Goal: Information Seeking & Learning: Compare options

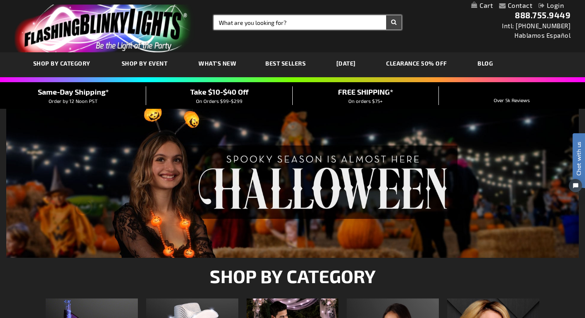
click at [304, 22] on input "Search" at bounding box center [308, 22] width 188 height 14
type input "christmas"
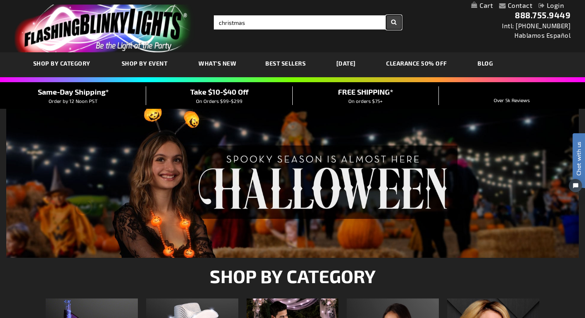
click at [392, 23] on button "Search" at bounding box center [393, 22] width 15 height 14
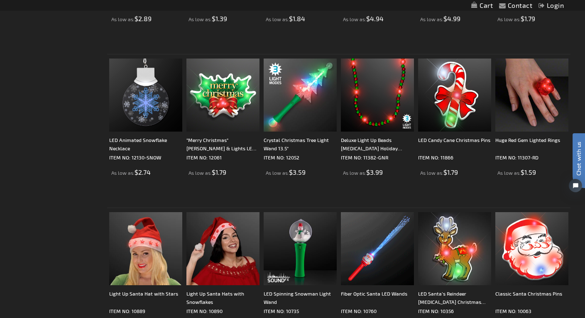
scroll to position [1576, 0]
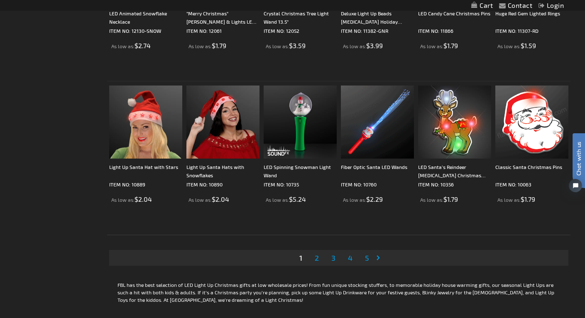
click at [315, 257] on span "2" at bounding box center [316, 257] width 4 height 9
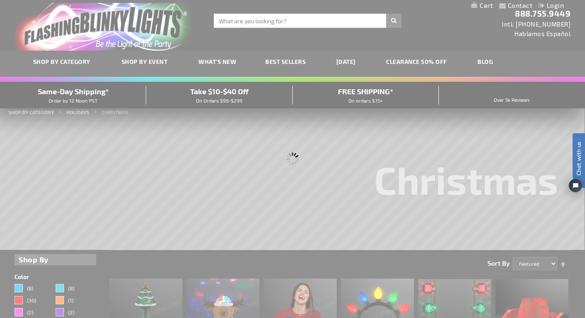
scroll to position [0, 0]
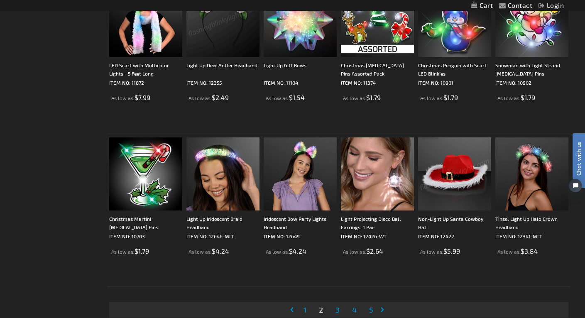
scroll to position [1535, 0]
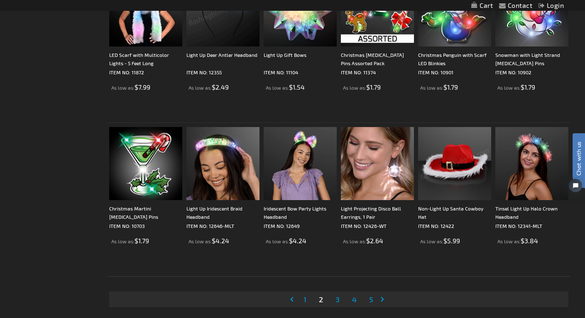
click at [339, 299] on span "3" at bounding box center [337, 299] width 4 height 9
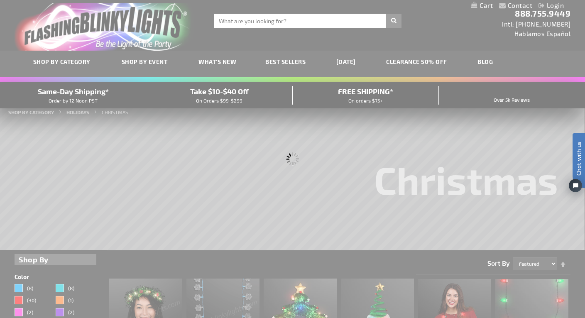
scroll to position [0, 0]
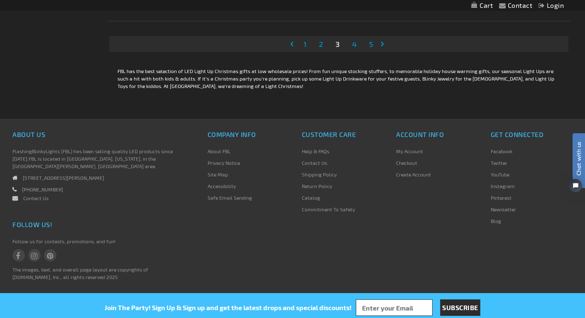
scroll to position [1792, 0]
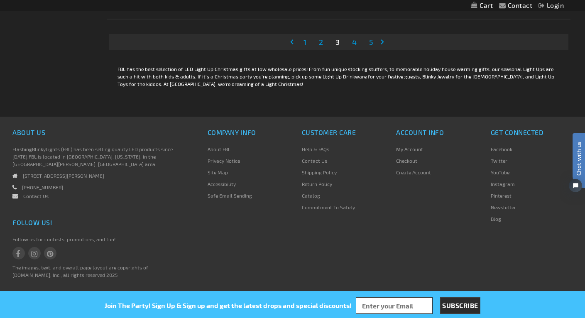
click at [354, 41] on span "4" at bounding box center [354, 41] width 5 height 9
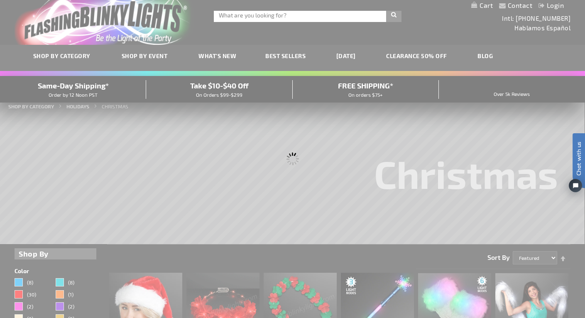
scroll to position [0, 0]
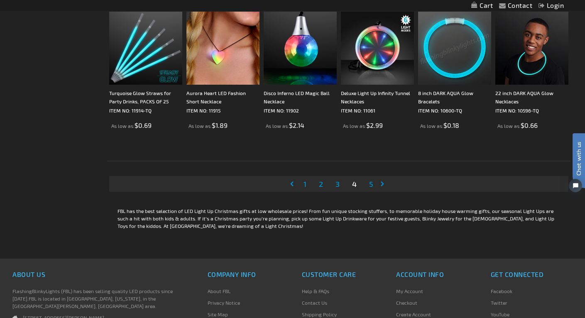
scroll to position [1576, 0]
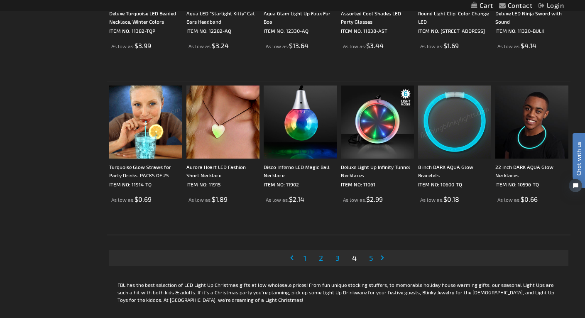
click at [372, 256] on span "5" at bounding box center [371, 257] width 4 height 9
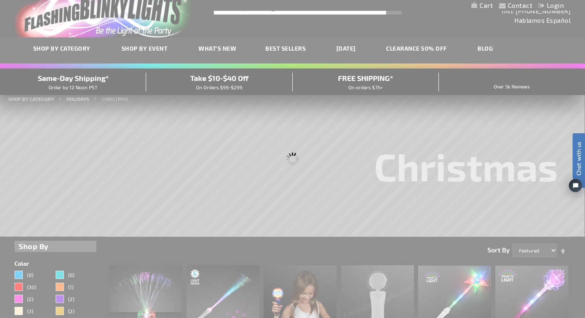
scroll to position [0, 0]
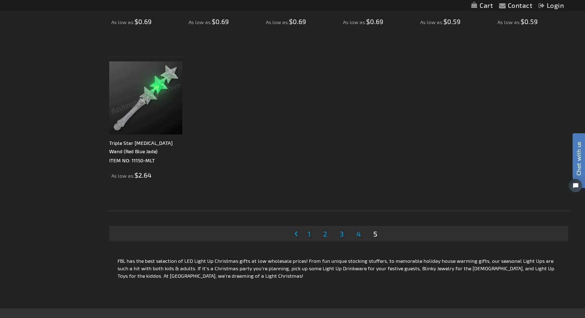
scroll to position [1452, 0]
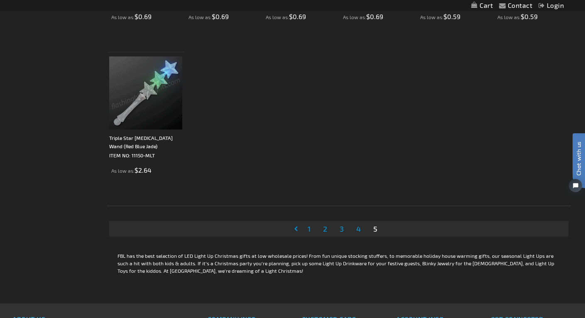
click at [309, 229] on span "1" at bounding box center [308, 228] width 3 height 9
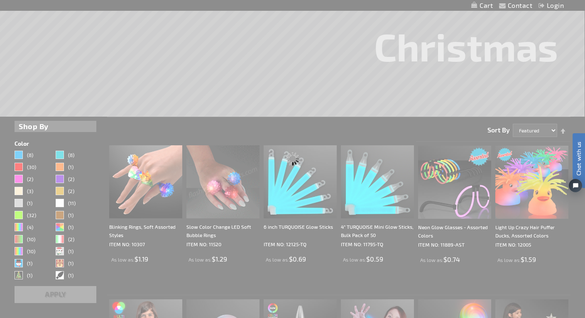
scroll to position [6, 0]
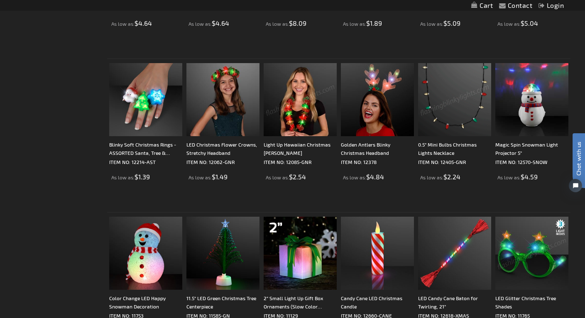
scroll to position [539, 0]
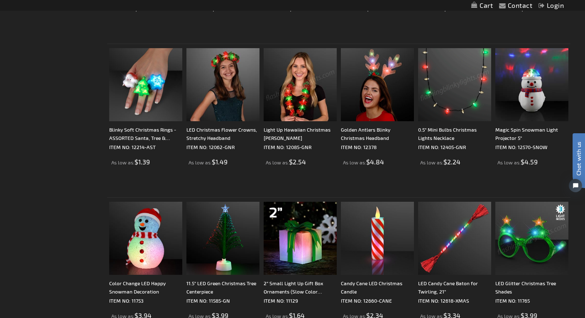
click at [455, 76] on img at bounding box center [454, 84] width 73 height 73
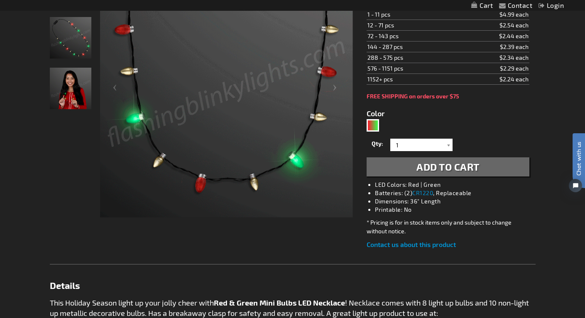
scroll to position [207, 0]
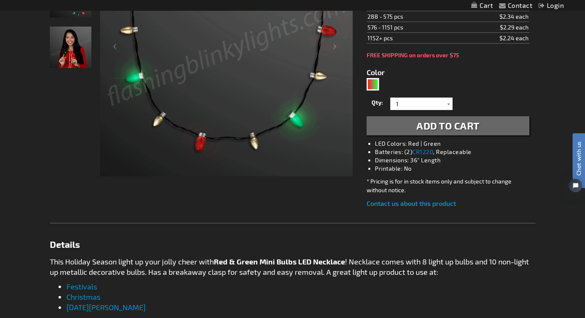
click at [73, 42] on img "Woman displaying Light Up Christmas Mini Bulb LED Necklace" at bounding box center [70, 47] width 41 height 41
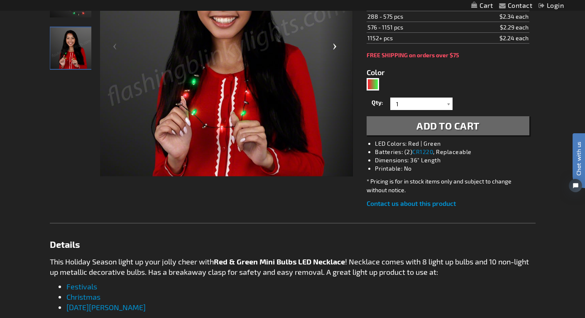
click at [343, 205] on div "Checkout as a new customer Creating an account has many benefits: See order and…" at bounding box center [292, 252] width 485 height 673
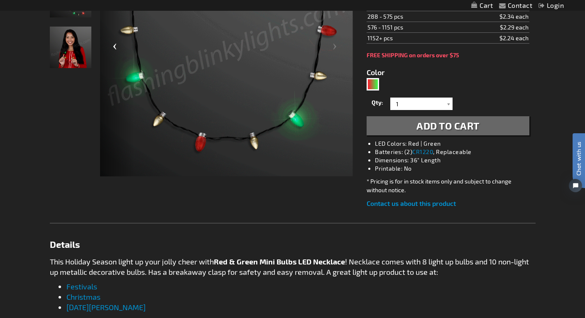
click at [114, 44] on div "Previous" at bounding box center [116, 49] width 33 height 255
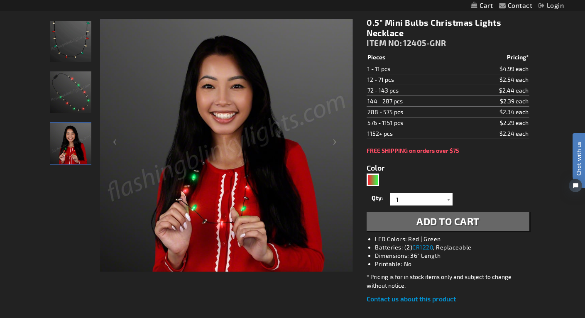
scroll to position [95, 0]
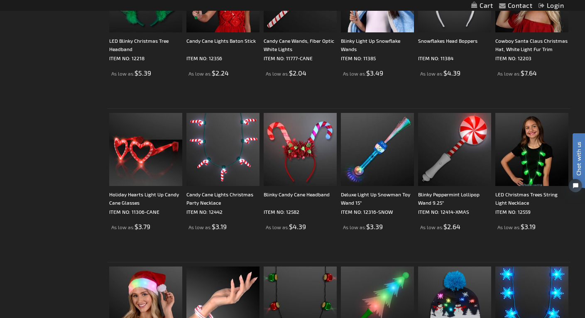
scroll to position [954, 0]
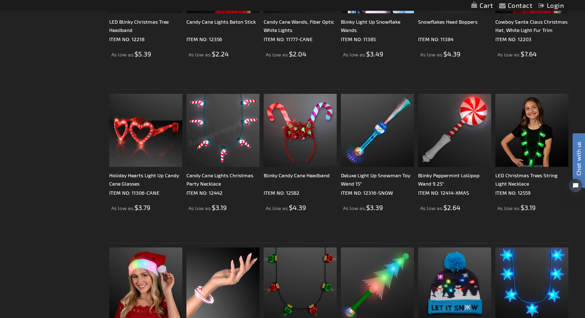
click at [222, 131] on img at bounding box center [222, 130] width 73 height 73
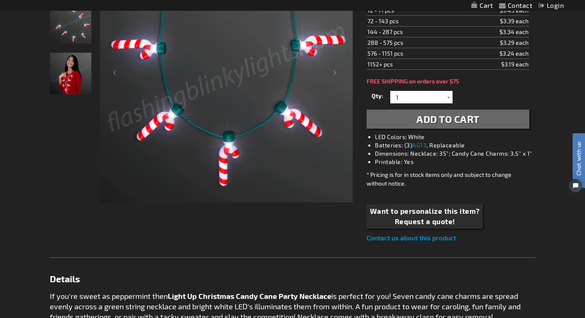
scroll to position [207, 0]
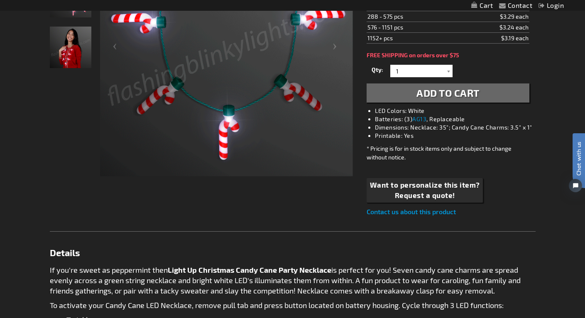
click at [74, 42] on img "Woman wearing Light Up Christmas Candy Cane LED Party Necklace" at bounding box center [70, 47] width 41 height 41
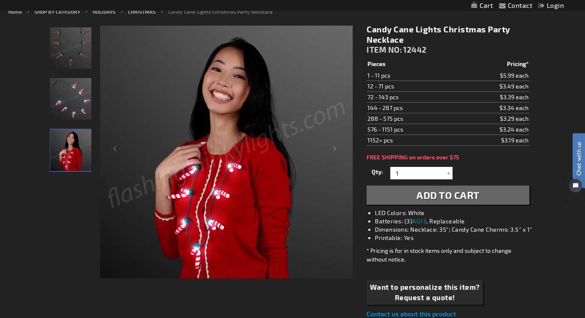
scroll to position [88, 0]
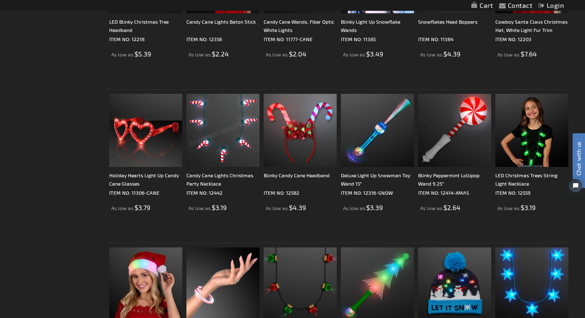
click at [231, 139] on img at bounding box center [222, 130] width 73 height 73
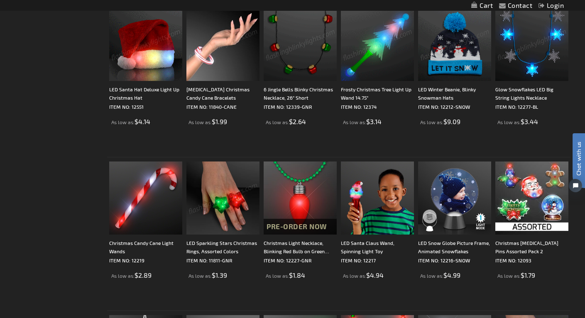
scroll to position [1203, 0]
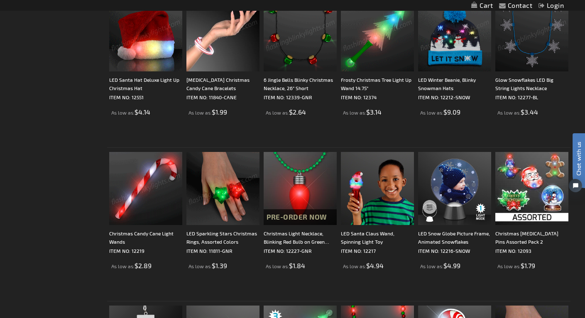
click at [541, 33] on img at bounding box center [531, 34] width 73 height 73
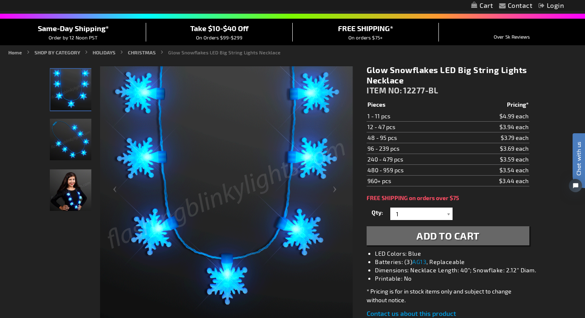
scroll to position [41, 0]
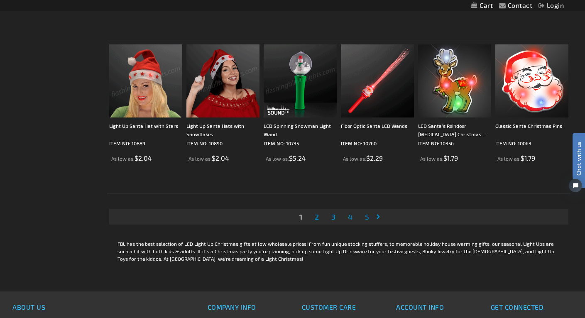
scroll to position [1618, 0]
click at [316, 215] on span "2" at bounding box center [316, 216] width 4 height 9
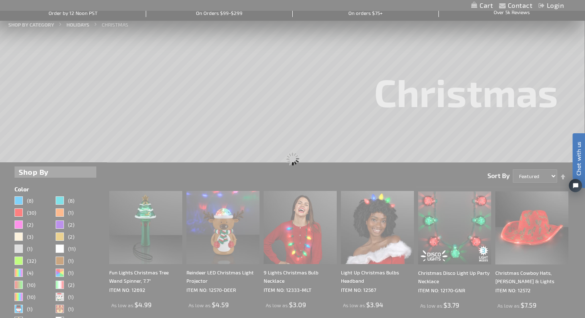
scroll to position [0, 0]
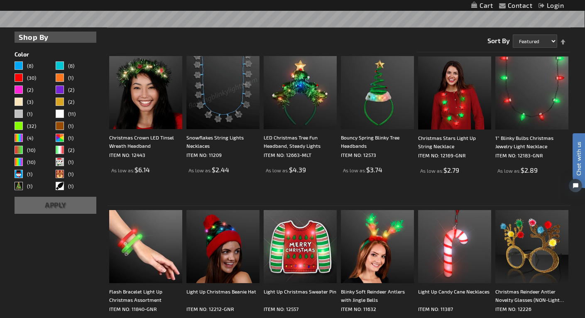
scroll to position [249, 0]
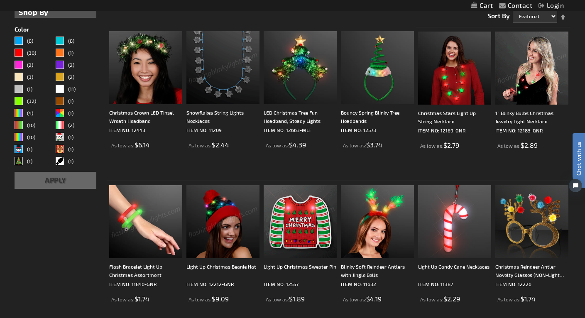
click at [534, 63] on img at bounding box center [531, 68] width 73 height 73
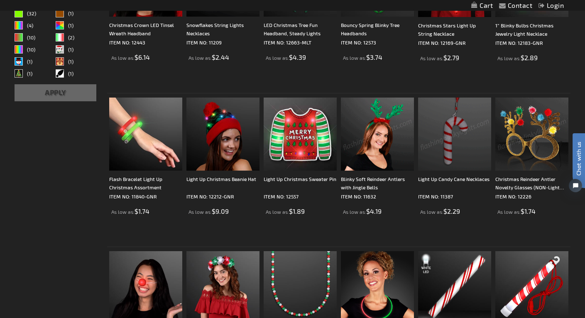
scroll to position [375, 0]
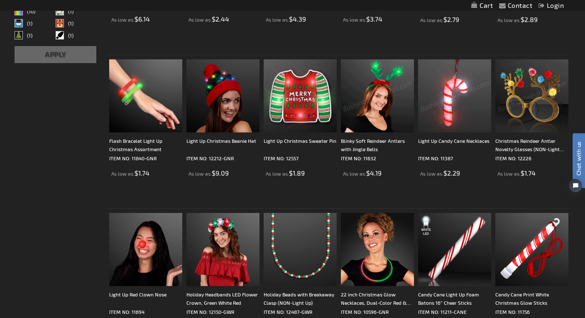
click at [388, 93] on img at bounding box center [377, 95] width 73 height 73
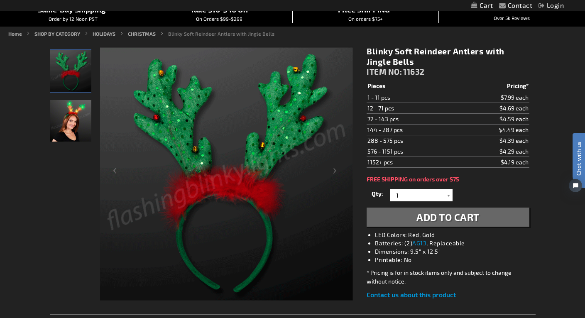
scroll to position [41, 0]
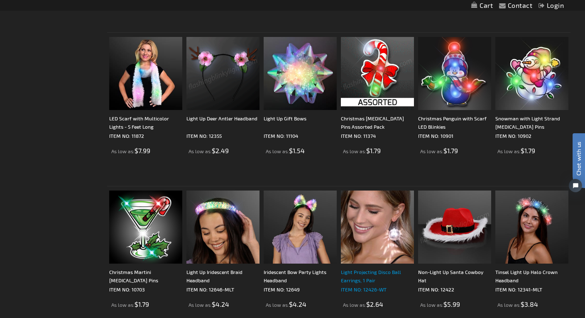
scroll to position [1536, 0]
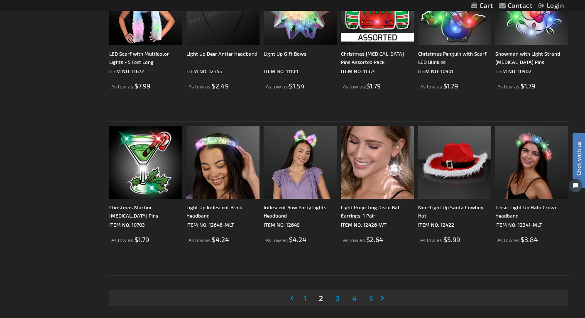
click at [336, 297] on span "3" at bounding box center [337, 297] width 4 height 9
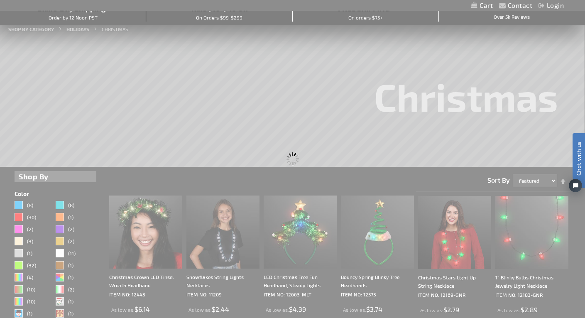
scroll to position [0, 0]
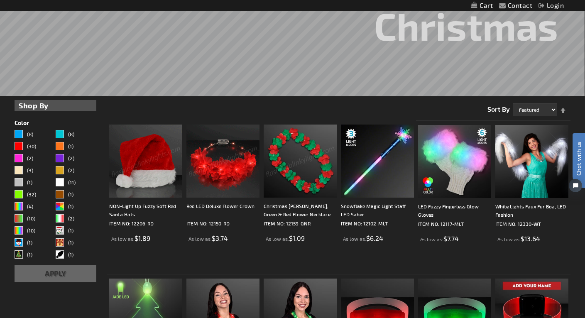
scroll to position [207, 0]
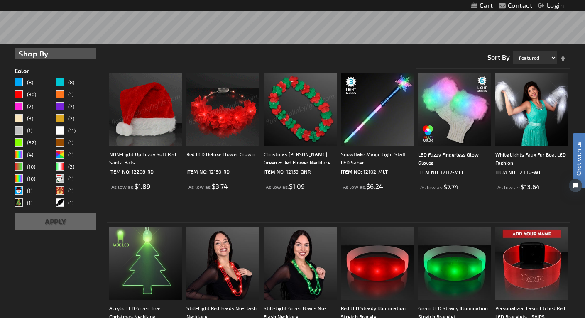
click at [235, 106] on img at bounding box center [222, 109] width 73 height 73
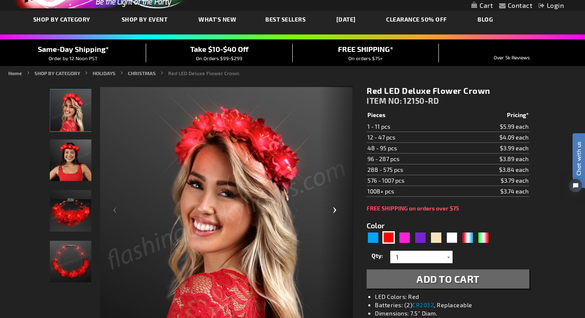
scroll to position [41, 0]
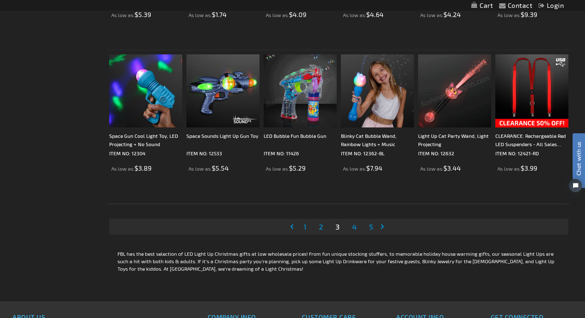
scroll to position [1661, 0]
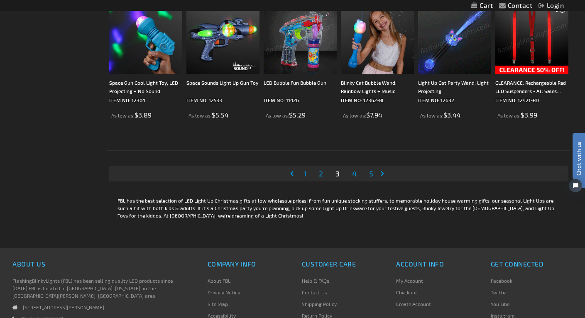
click at [531, 76] on div "CLEARANCE: Rechargeable Red LED Suspenders - All Sales Final! ITEM NO: 12421-RD…" at bounding box center [531, 60] width 73 height 118
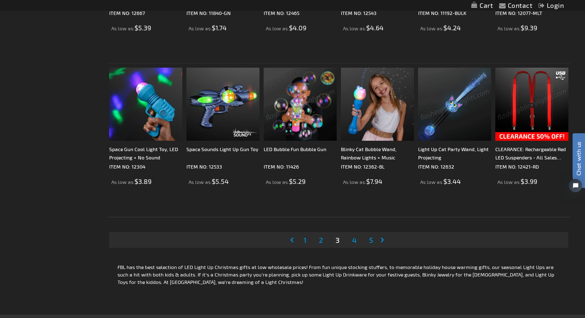
scroll to position [1578, 0]
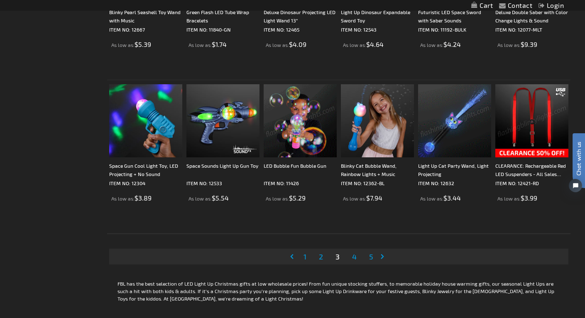
click at [535, 112] on img at bounding box center [531, 120] width 73 height 73
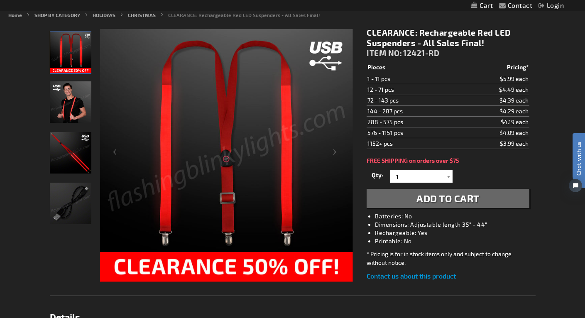
scroll to position [83, 0]
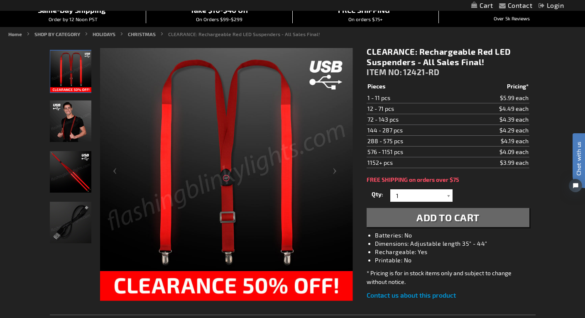
click at [74, 119] on img "Male displaying Light Up Red Rechargeable Suspenders" at bounding box center [70, 120] width 41 height 41
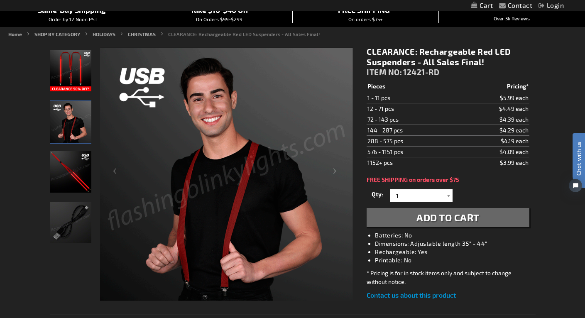
click at [71, 221] on img "Light Up Red Rechargeable Suspenders USB Cord" at bounding box center [70, 222] width 41 height 41
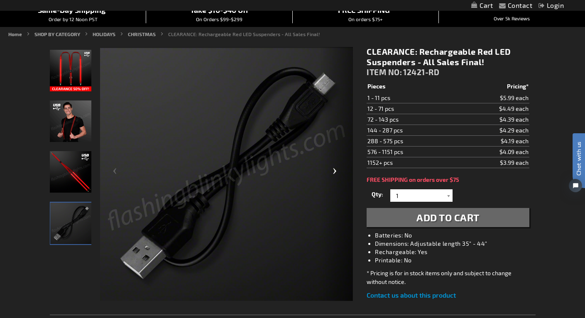
click at [334, 170] on div "Next" at bounding box center [335, 174] width 33 height 255
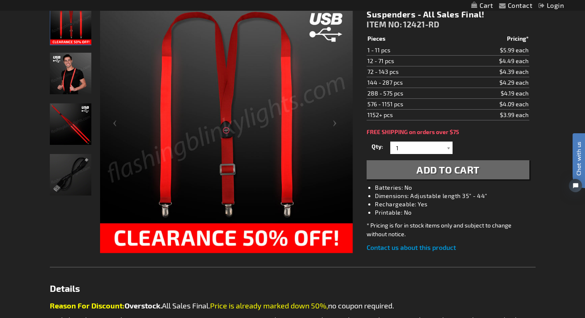
scroll to position [0, 0]
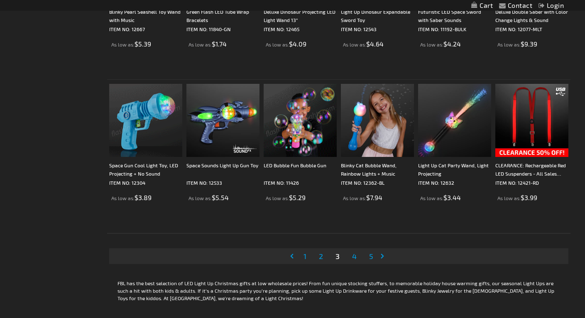
scroll to position [1578, 0]
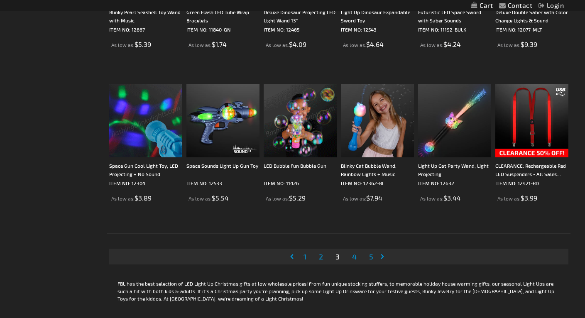
click at [354, 258] on span "4" at bounding box center [354, 256] width 5 height 9
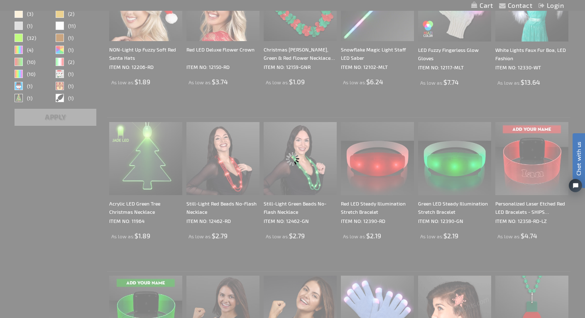
scroll to position [0, 0]
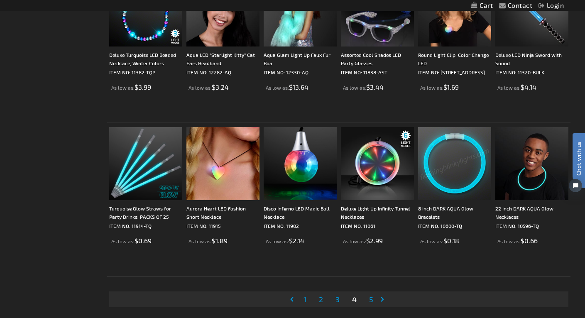
scroll to position [1576, 0]
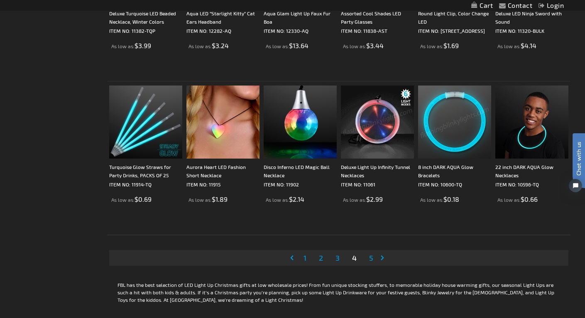
click at [371, 257] on span "5" at bounding box center [371, 257] width 4 height 9
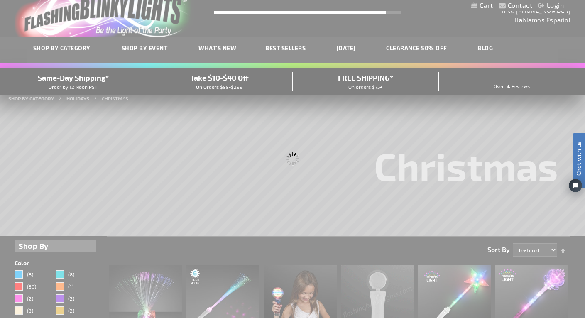
scroll to position [0, 0]
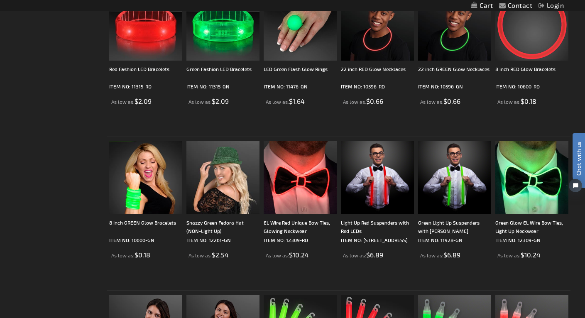
scroll to position [1079, 0]
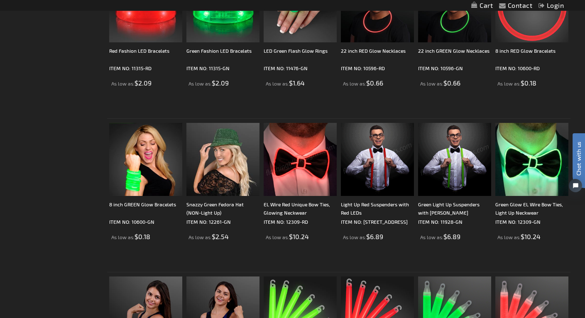
click at [466, 152] on img at bounding box center [454, 159] width 73 height 73
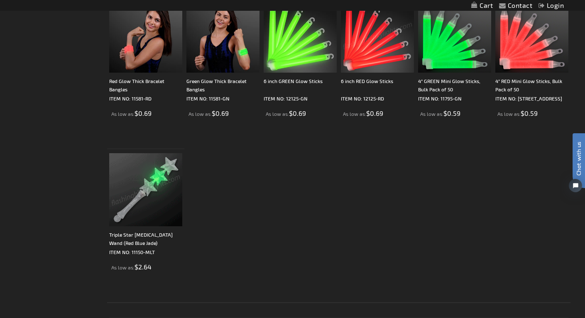
scroll to position [1493, 0]
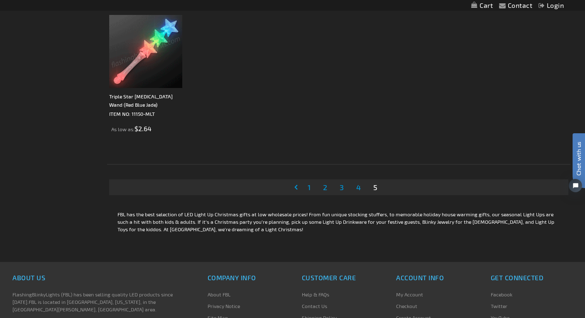
click at [327, 186] on span "2" at bounding box center [325, 187] width 4 height 9
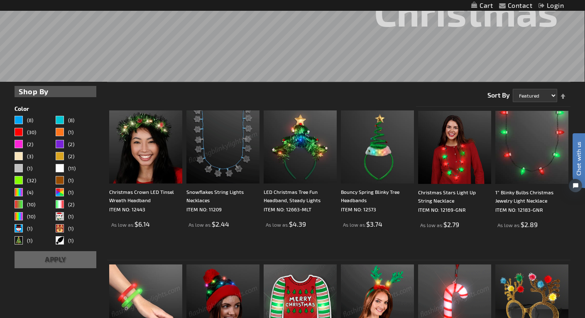
scroll to position [166, 0]
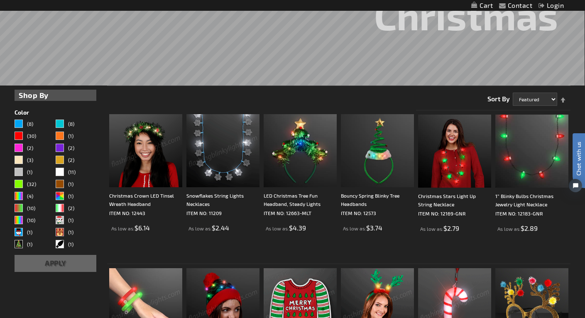
click at [229, 142] on img at bounding box center [222, 150] width 73 height 73
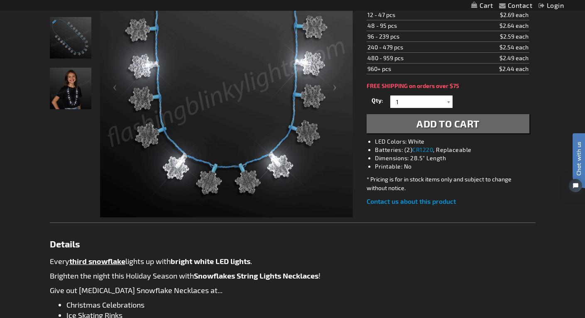
scroll to position [41, 0]
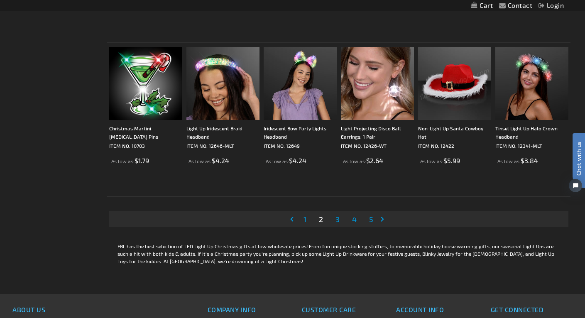
scroll to position [1619, 0]
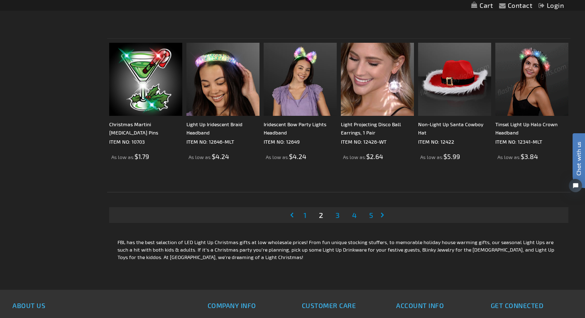
click at [527, 95] on img at bounding box center [531, 79] width 73 height 73
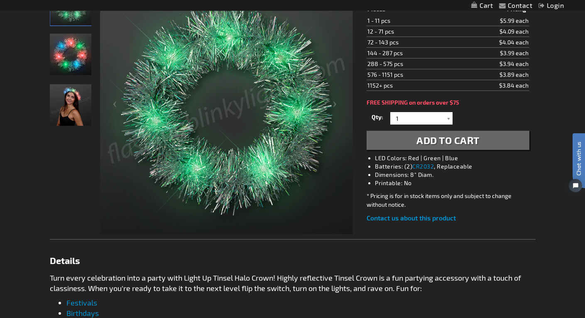
scroll to position [83, 0]
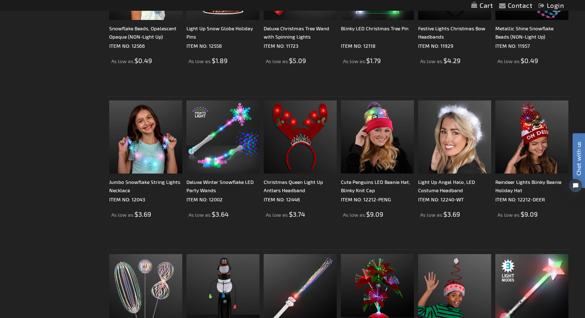
scroll to position [1080, 0]
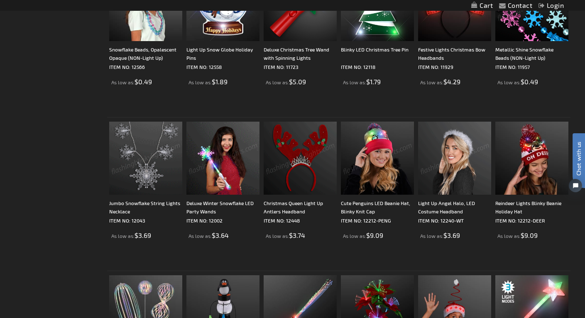
click at [465, 143] on img at bounding box center [454, 158] width 73 height 73
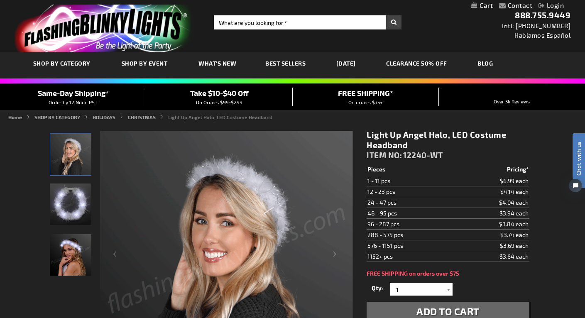
click at [65, 197] on img "White Light Up Angel Halo LED Costume Headband" at bounding box center [70, 203] width 41 height 41
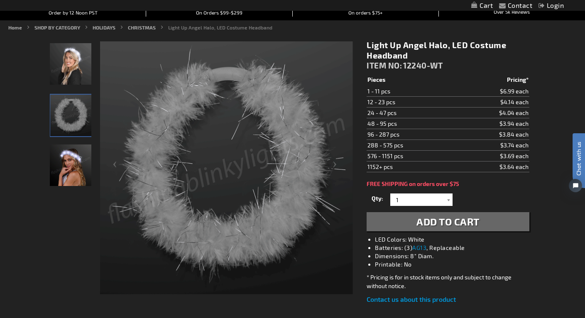
scroll to position [83, 0]
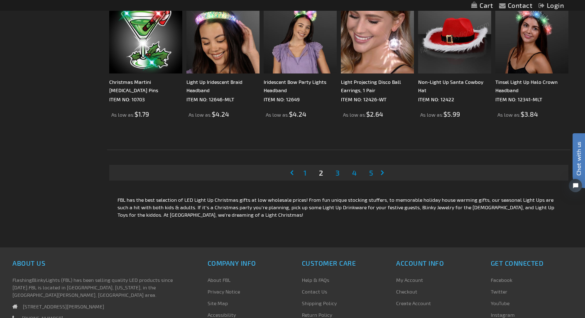
scroll to position [1661, 0]
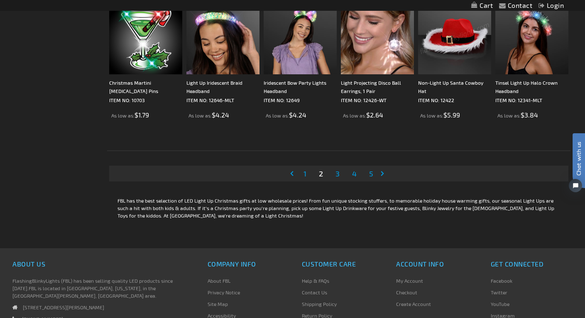
click at [305, 173] on span "1" at bounding box center [304, 173] width 3 height 9
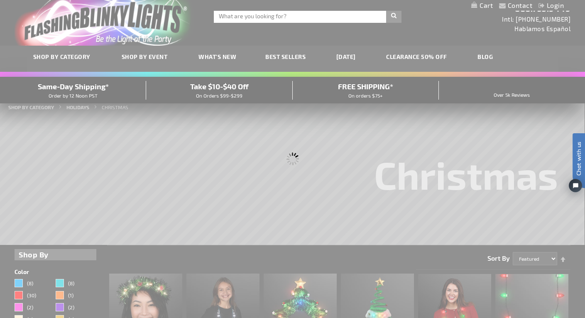
scroll to position [0, 0]
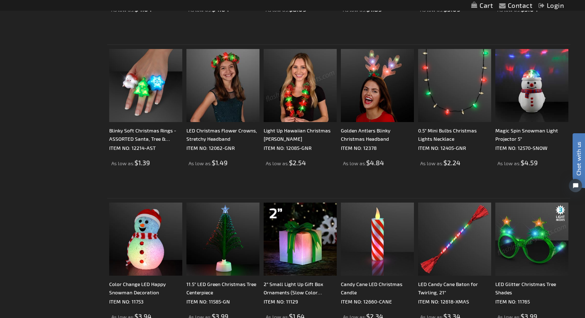
scroll to position [539, 0]
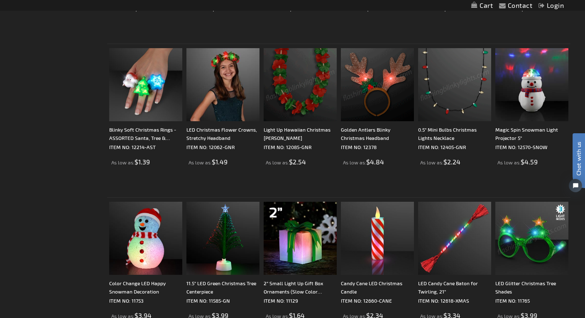
click at [448, 88] on img at bounding box center [454, 84] width 73 height 73
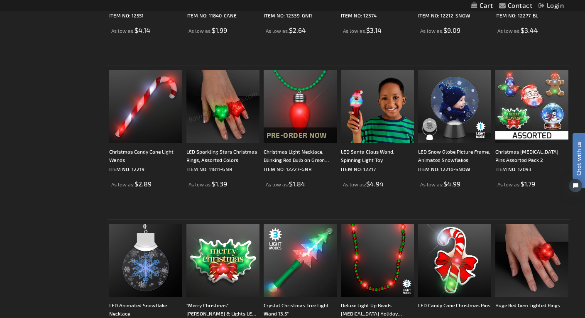
scroll to position [1120, 0]
